Goal: Transaction & Acquisition: Download file/media

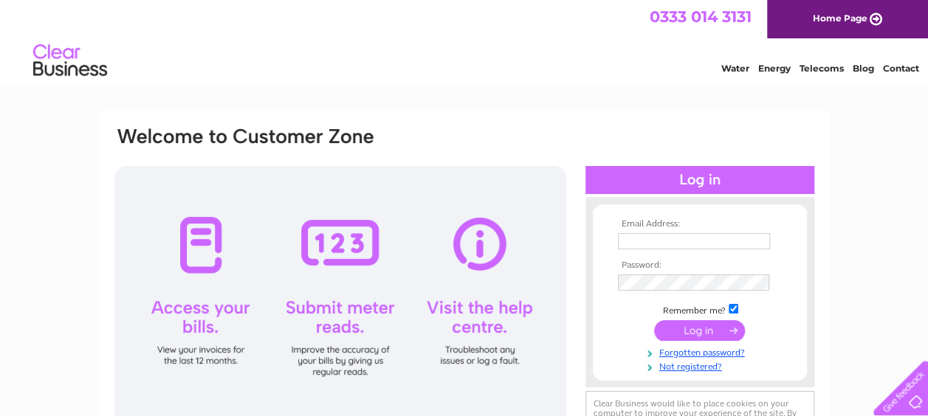
type input "david@endrickproperty.com"
click at [698, 333] on input "submit" at bounding box center [699, 330] width 91 height 21
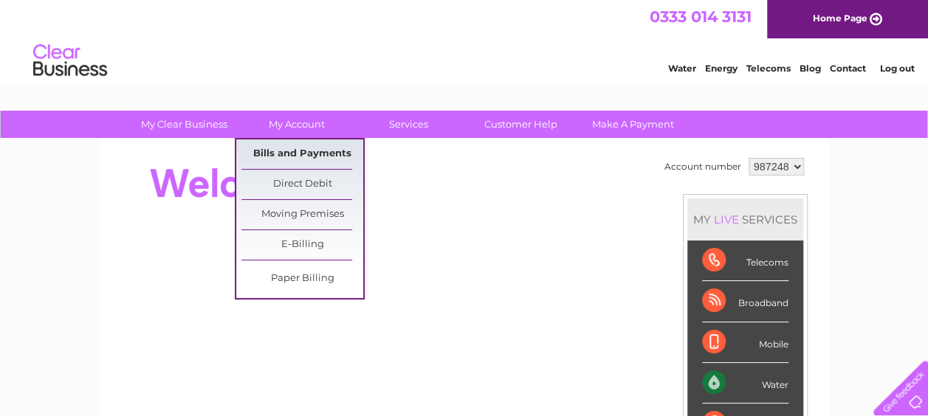
click at [295, 152] on link "Bills and Payments" at bounding box center [302, 155] width 122 height 30
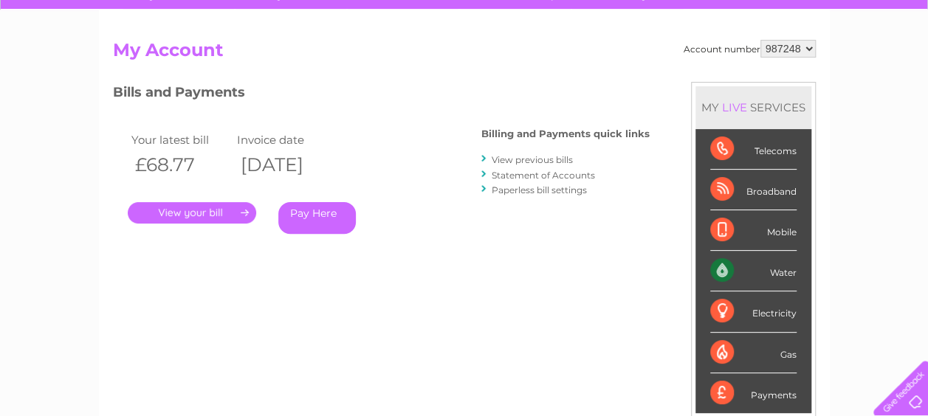
scroll to position [124, 0]
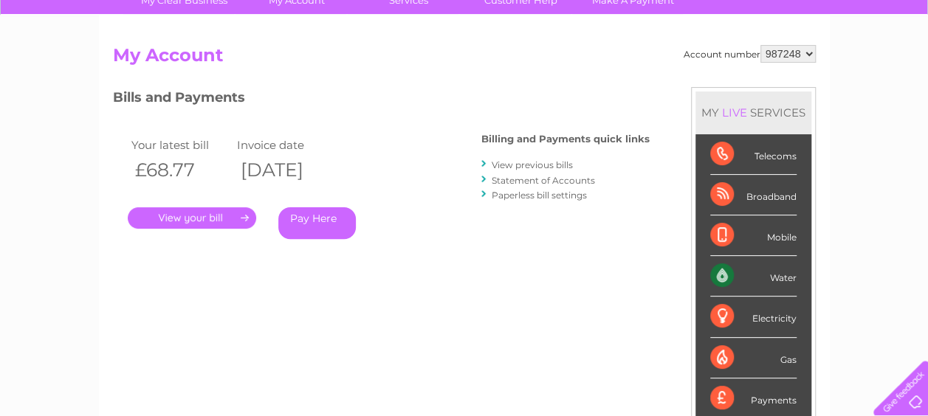
click at [560, 165] on link "View previous bills" at bounding box center [532, 164] width 81 height 11
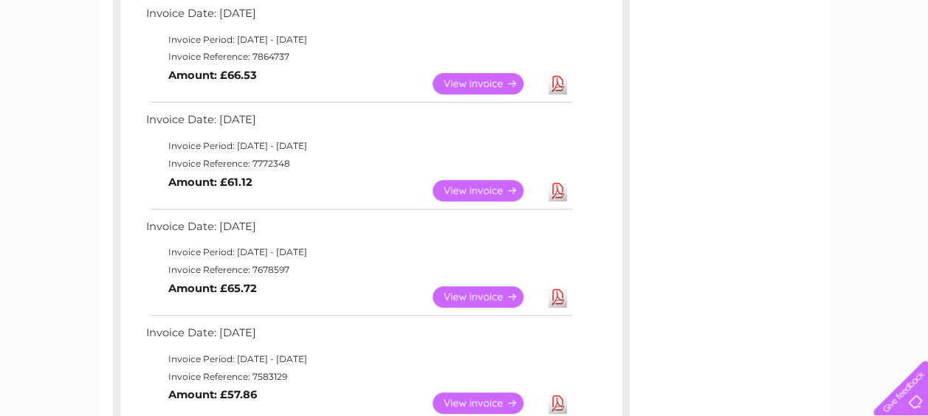
scroll to position [385, 0]
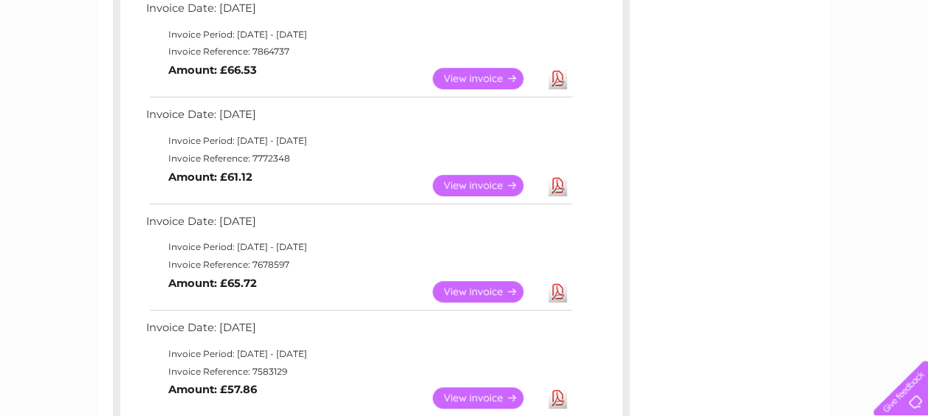
click at [493, 293] on link "View" at bounding box center [487, 291] width 109 height 21
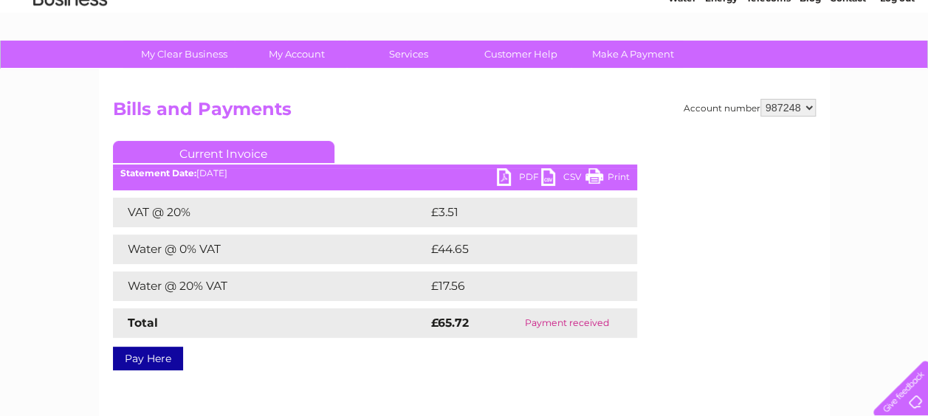
scroll to position [107, 0]
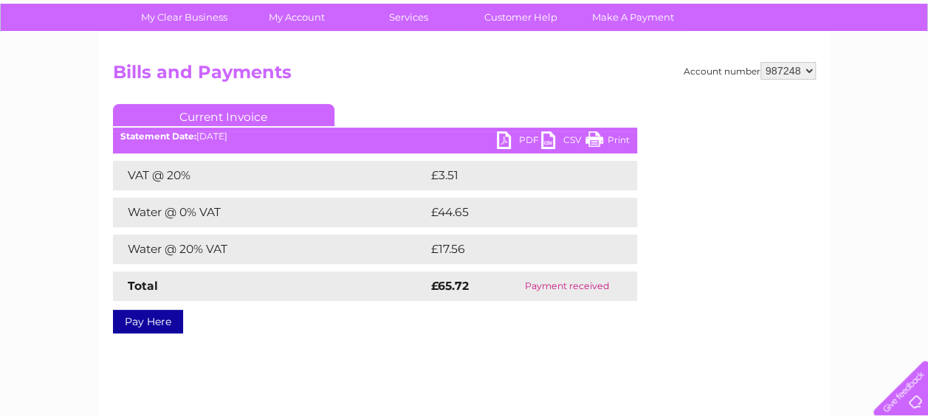
click at [501, 142] on link "PDF" at bounding box center [519, 141] width 44 height 21
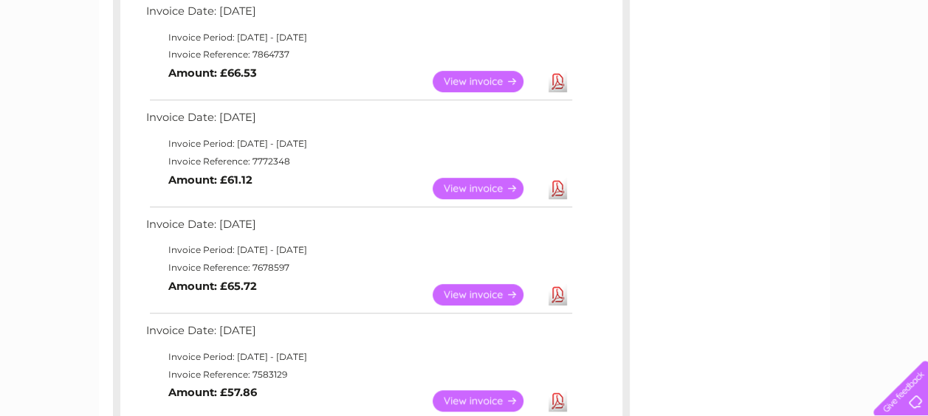
click at [558, 188] on link "Download" at bounding box center [558, 188] width 18 height 21
click at [558, 81] on link "Download" at bounding box center [558, 81] width 18 height 21
click at [554, 189] on link "Download" at bounding box center [558, 188] width 18 height 21
